Goal: Task Accomplishment & Management: Use online tool/utility

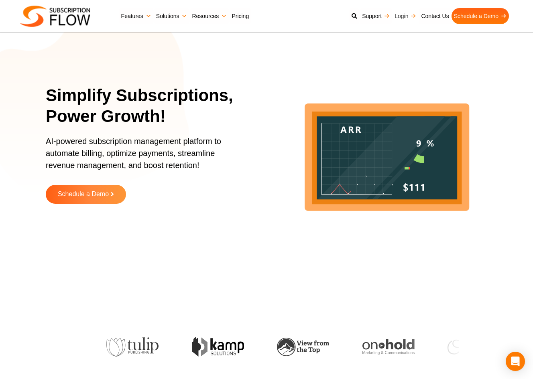
click at [401, 15] on link "Login" at bounding box center [405, 16] width 26 height 16
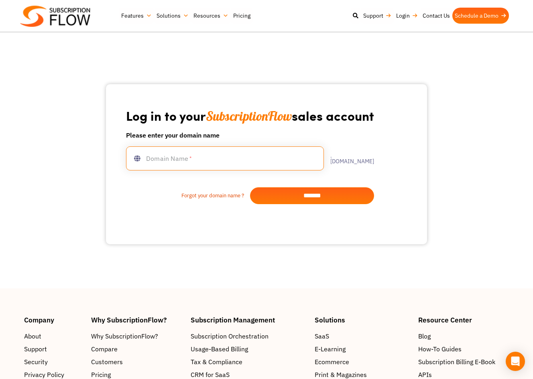
click at [218, 158] on input "text" at bounding box center [225, 158] width 198 height 24
type input "***"
click at [284, 197] on input "*******" at bounding box center [312, 195] width 124 height 17
